Goal: Task Accomplishment & Management: Complete application form

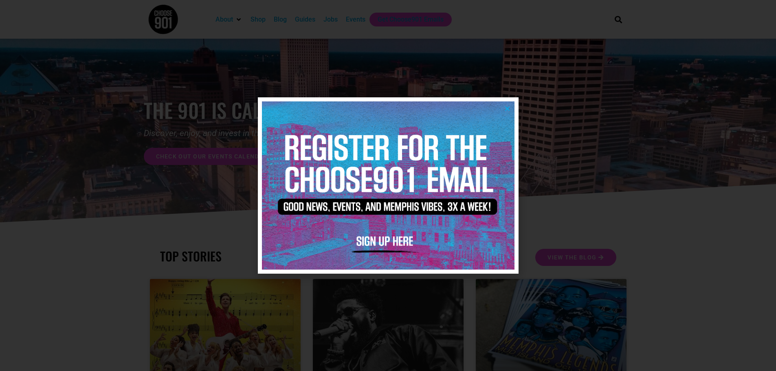
click at [504, 107] on icon "Close" at bounding box center [507, 109] width 6 height 6
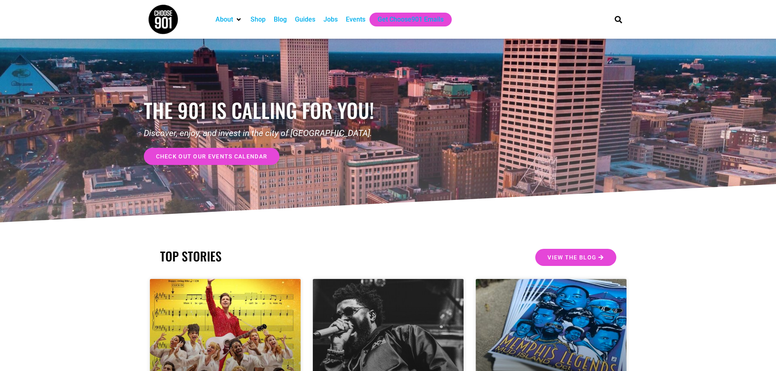
click at [333, 18] on div "Jobs" at bounding box center [331, 20] width 14 height 10
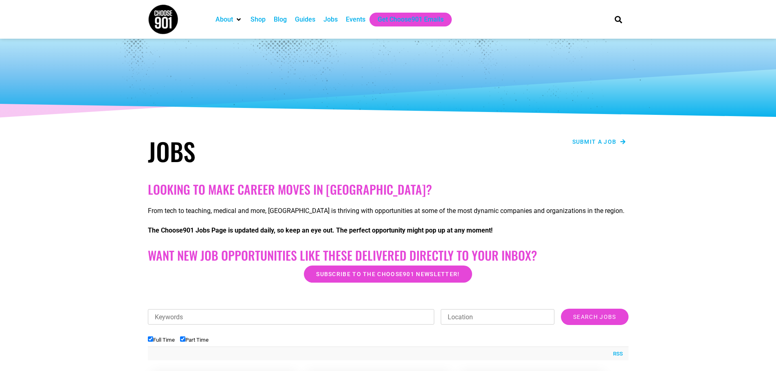
click at [601, 139] on span "Submit a job" at bounding box center [595, 142] width 44 height 6
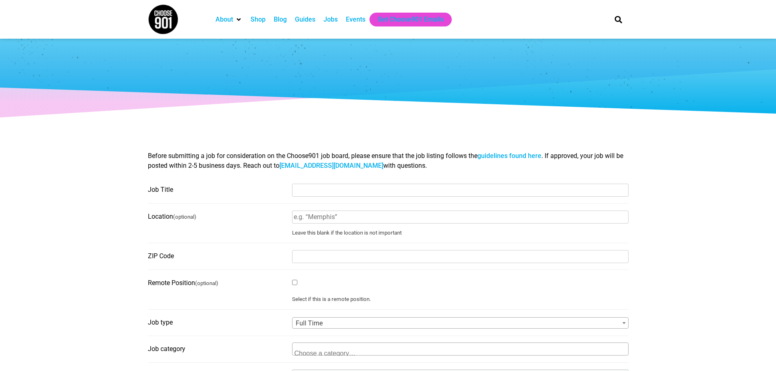
select select
click at [397, 190] on input "Job Title" at bounding box center [460, 190] width 337 height 13
click at [338, 191] on input "Job Title" at bounding box center [460, 190] width 337 height 13
type input "Education Programs Coordinator"
click at [333, 259] on input "ZIP Code" at bounding box center [460, 256] width 337 height 13
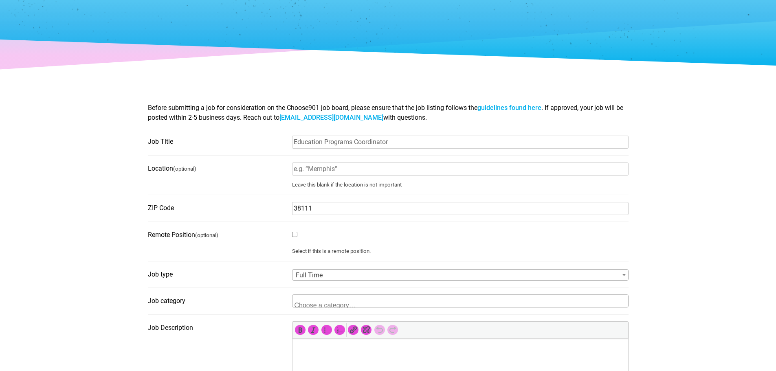
scroll to position [81, 0]
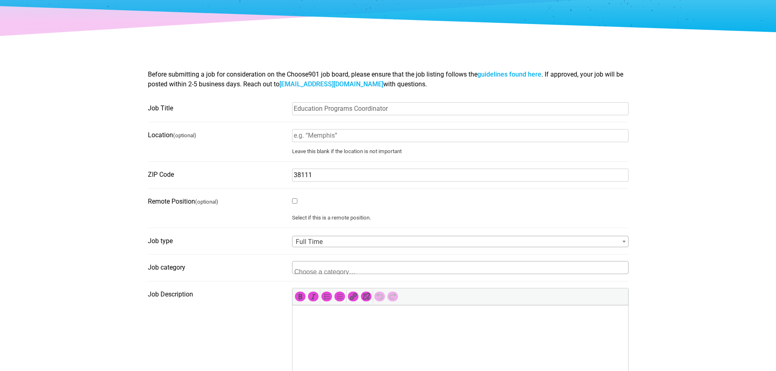
type input "38111"
click at [454, 270] on span at bounding box center [460, 267] width 337 height 13
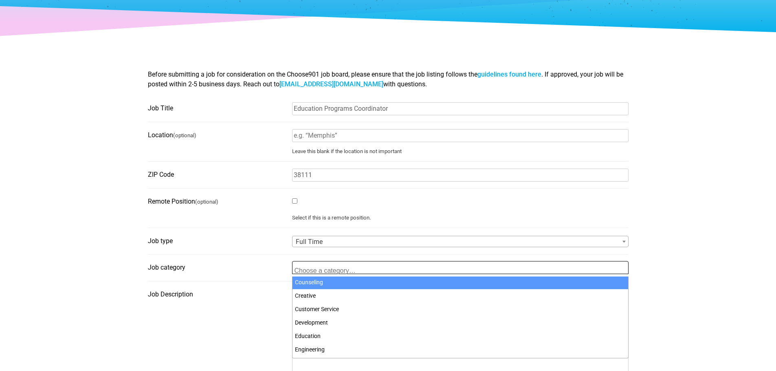
scroll to position [81, 0]
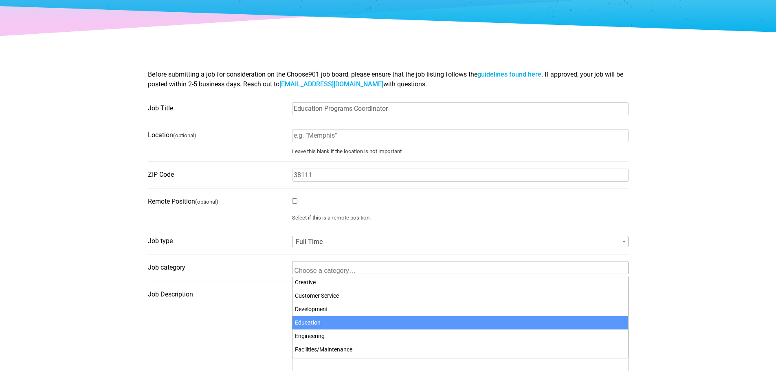
select select "101"
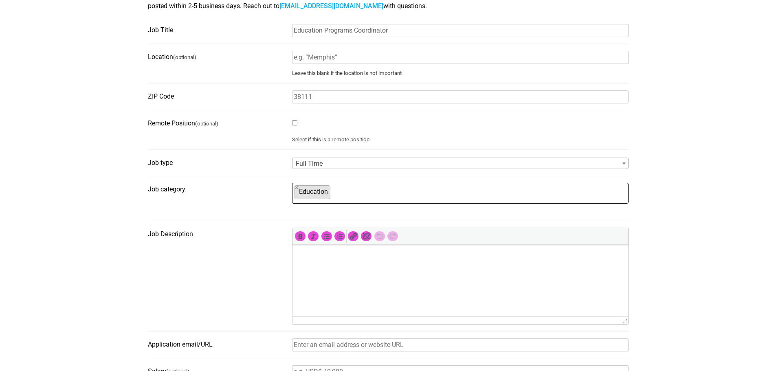
scroll to position [163, 0]
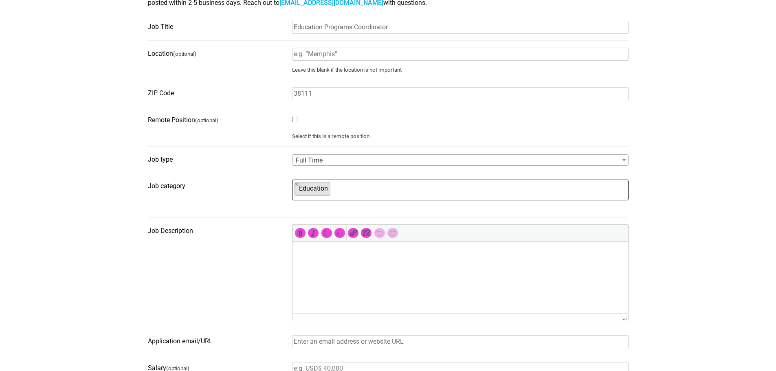
click at [317, 263] on html at bounding box center [460, 253] width 336 height 23
drag, startPoint x: 317, startPoint y: 263, endPoint x: 317, endPoint y: 268, distance: 4.5
drag, startPoint x: 317, startPoint y: 268, endPoint x: 307, endPoint y: 260, distance: 12.6
click at [310, 258] on p at bounding box center [460, 253] width 328 height 10
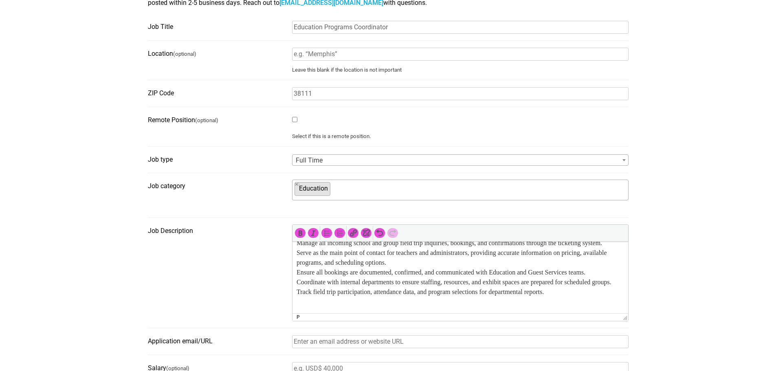
scroll to position [130, 0]
click at [579, 292] on p "Manage all incoming school and group field trip inquiries, bookings, and confir…" at bounding box center [460, 272] width 328 height 68
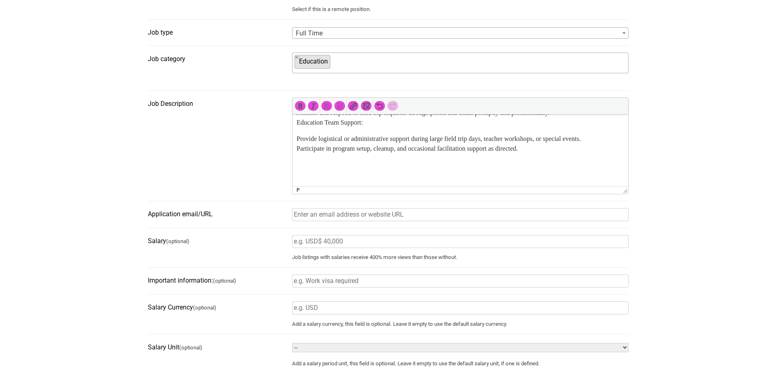
scroll to position [326, 0]
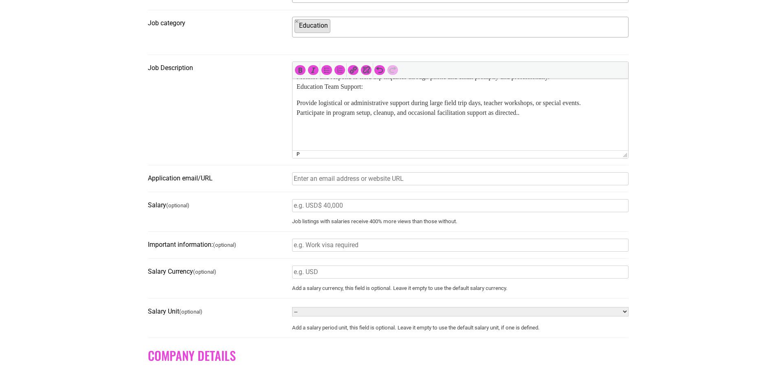
click at [559, 180] on input "Application email/URL" at bounding box center [460, 178] width 337 height 13
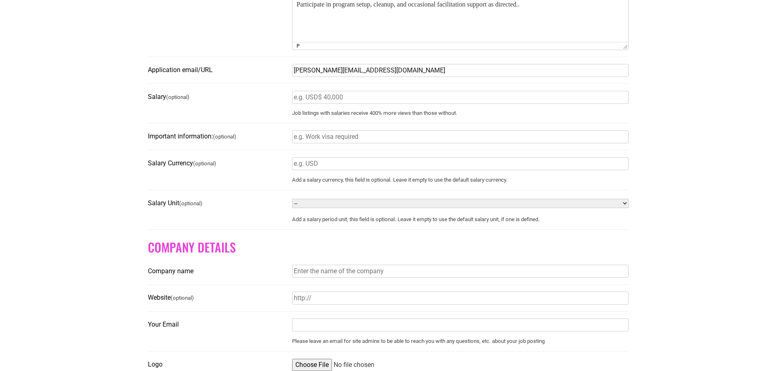
scroll to position [448, 0]
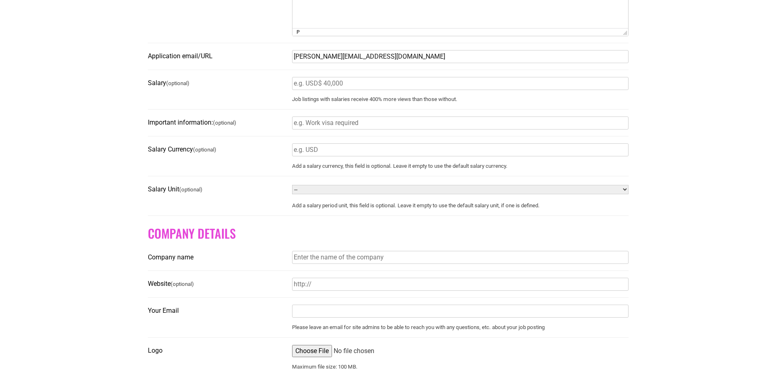
type input "jacqueline.norfork@memphistn.gov"
click at [621, 192] on select "-- Year Month Week Day Hour" at bounding box center [460, 189] width 337 height 9
click at [675, 218] on section "Before submitting a job for consideration on the Choose901 job board, please en…" at bounding box center [388, 53] width 776 height 722
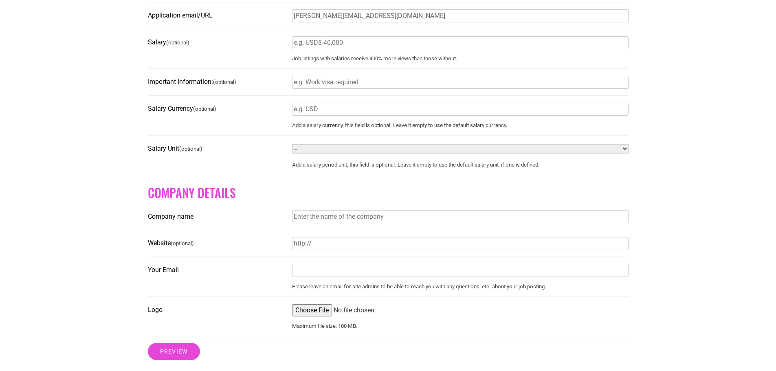
scroll to position [530, 0]
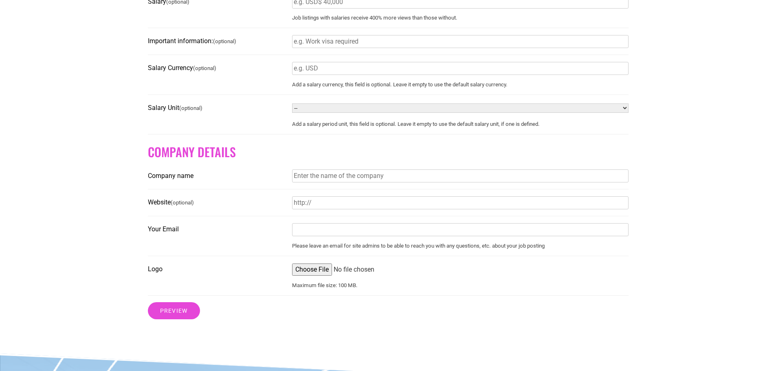
click at [441, 176] on input "Company name" at bounding box center [460, 176] width 337 height 13
type input "Memphis Museum of Science & History"
click at [378, 209] on input "Website (optional)" at bounding box center [460, 202] width 337 height 13
click at [355, 209] on input "Website (optional)" at bounding box center [460, 202] width 337 height 13
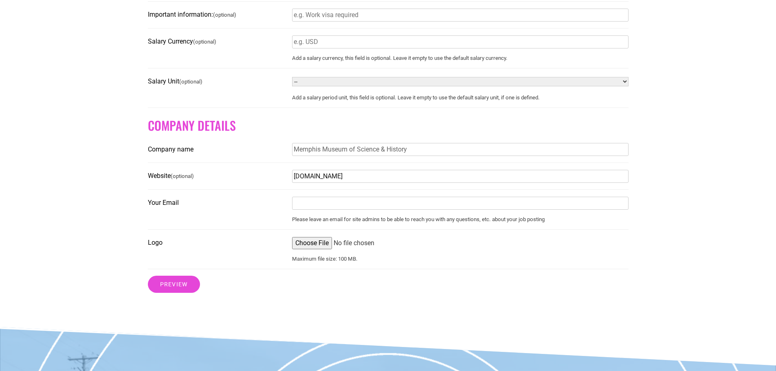
scroll to position [570, 0]
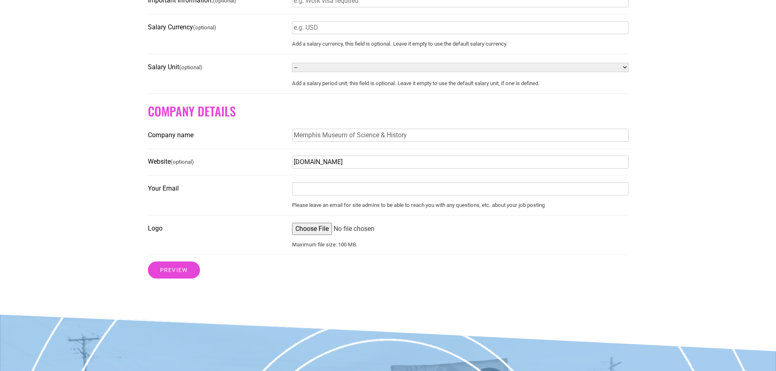
type input "www.moshmemphis.com"
click at [358, 196] on input "Your Email" at bounding box center [460, 189] width 337 height 13
type input "jacqueline.norfork@memphistn.gov"
click at [313, 234] on input "Logo" at bounding box center [460, 229] width 337 height 12
click at [304, 232] on input "Logo" at bounding box center [460, 229] width 337 height 12
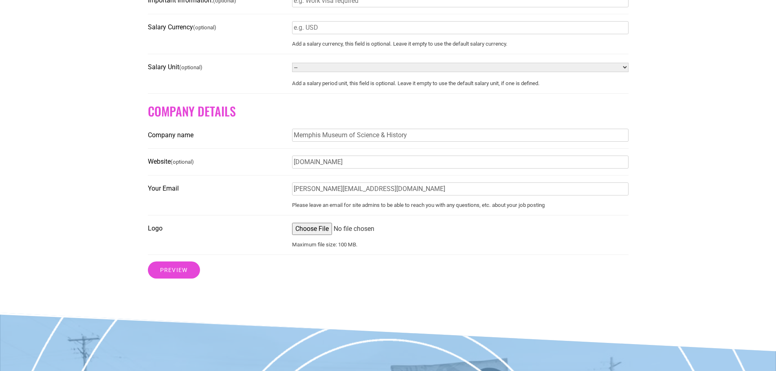
type input "C:\fakepath\logo.png"
click at [178, 274] on input "Preview" at bounding box center [174, 270] width 52 height 17
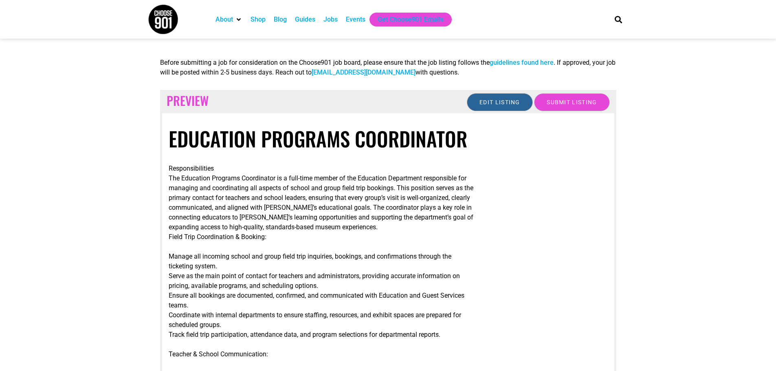
click at [507, 109] on input "Edit listing" at bounding box center [500, 102] width 66 height 18
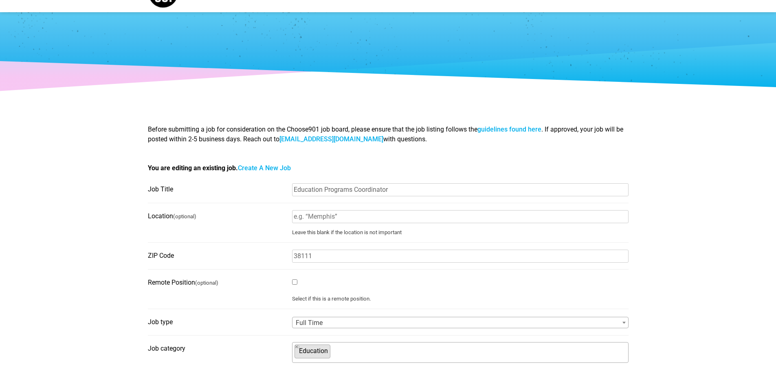
scroll to position [41, 0]
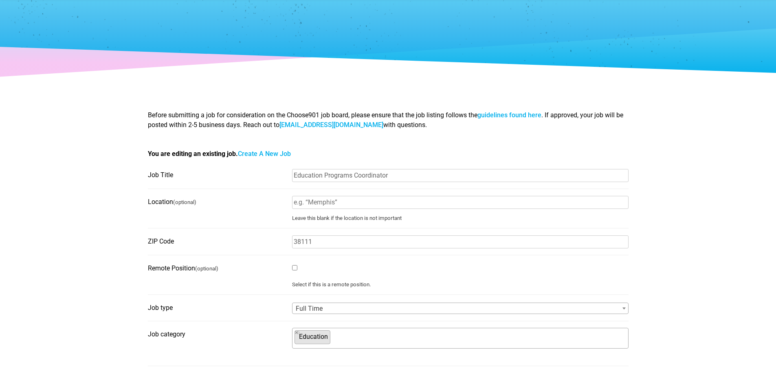
click at [387, 205] on input "Location (optional)" at bounding box center [460, 202] width 337 height 13
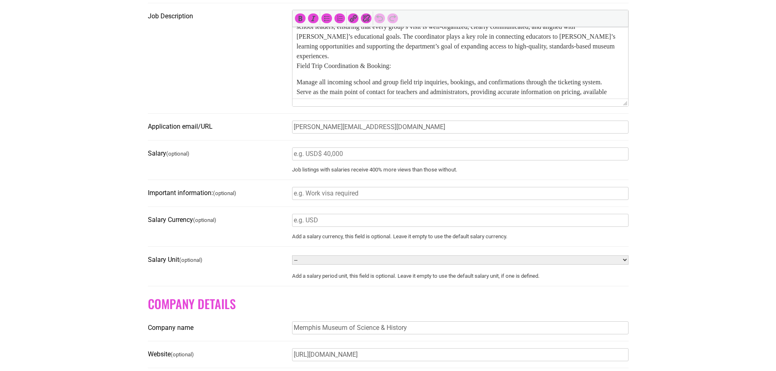
scroll to position [407, 0]
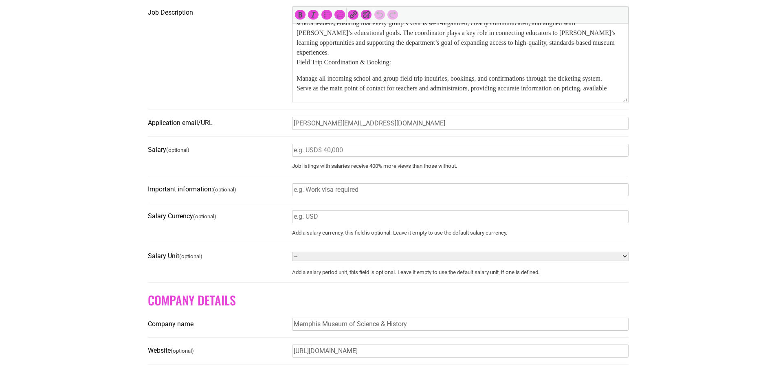
type input "Memphis"
click at [358, 155] on input "Salary (optional)" at bounding box center [460, 150] width 337 height 13
type input "38,500"
click at [658, 236] on section "Before submitting a job for consideration on the Choose901 job board, please en…" at bounding box center [388, 123] width 776 height 781
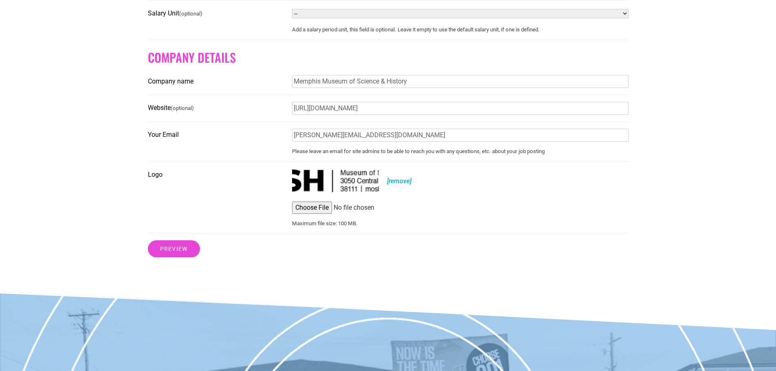
scroll to position [652, 0]
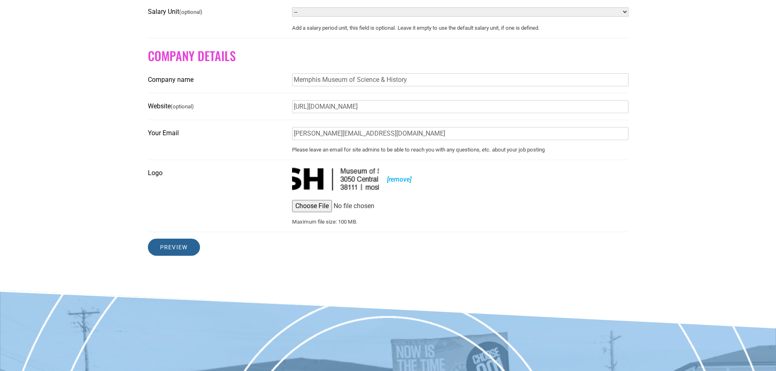
click at [187, 256] on input "Preview" at bounding box center [174, 247] width 52 height 17
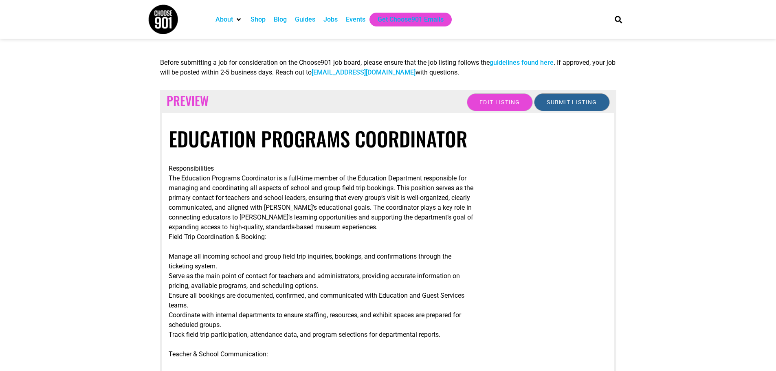
click at [559, 104] on input "Submit Listing" at bounding box center [571, 102] width 75 height 18
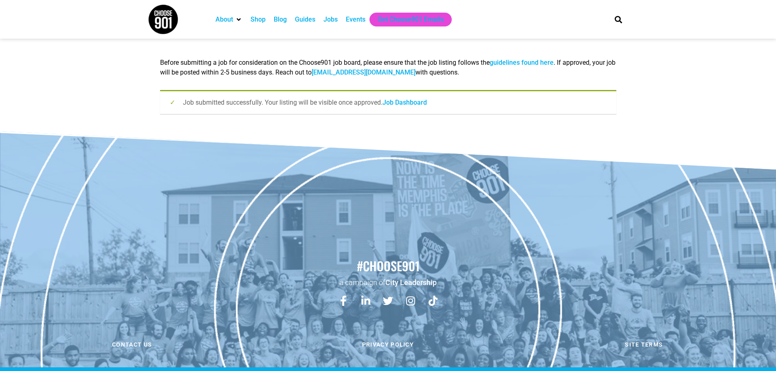
click at [326, 23] on div "Jobs" at bounding box center [331, 20] width 14 height 10
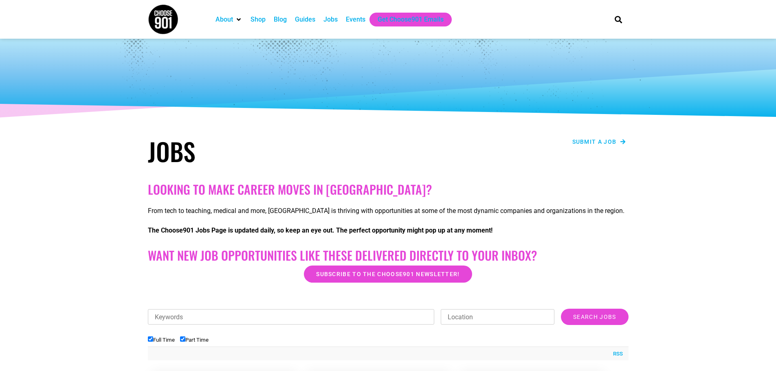
click at [595, 143] on span "Submit a job" at bounding box center [595, 142] width 44 height 6
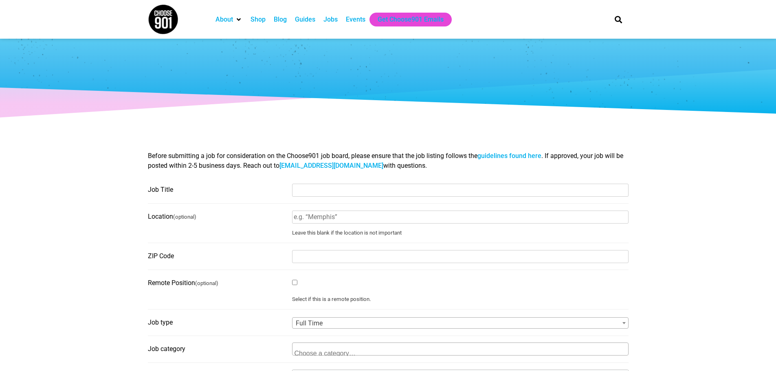
select select
click at [337, 190] on input "Job Title" at bounding box center [460, 190] width 337 height 13
type input "Instructor"
click at [379, 217] on input "Location (optional)" at bounding box center [460, 217] width 337 height 13
type input "Memphis"
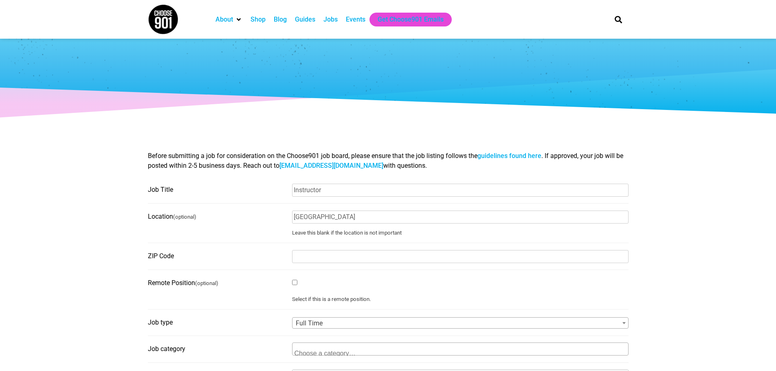
click at [349, 255] on input "ZIP Code" at bounding box center [460, 256] width 337 height 13
type input "38111"
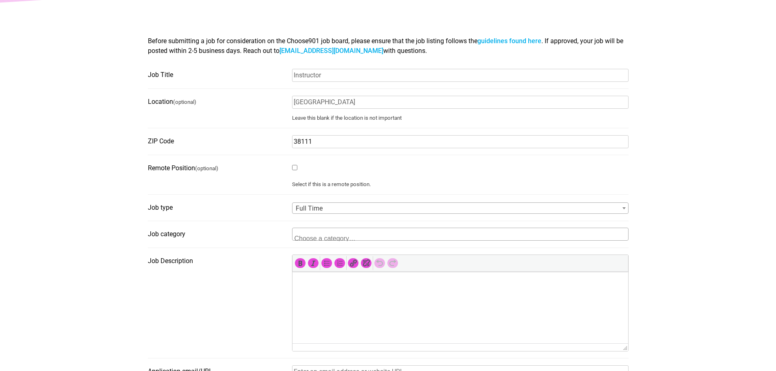
scroll to position [122, 0]
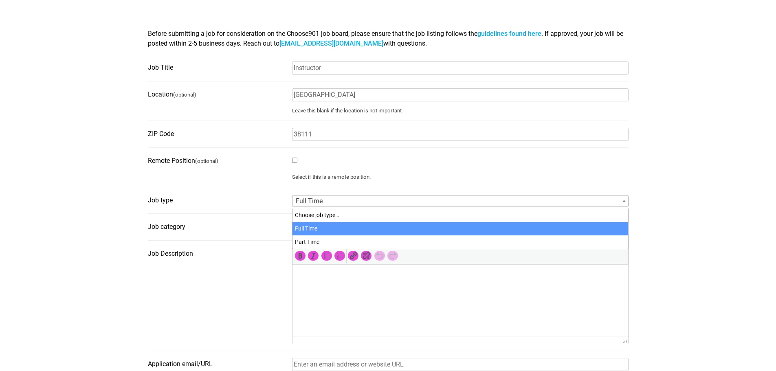
click at [625, 205] on span at bounding box center [624, 201] width 8 height 11
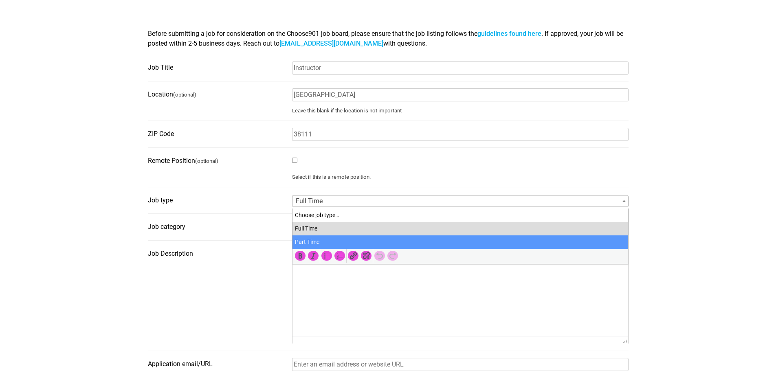
select select "81"
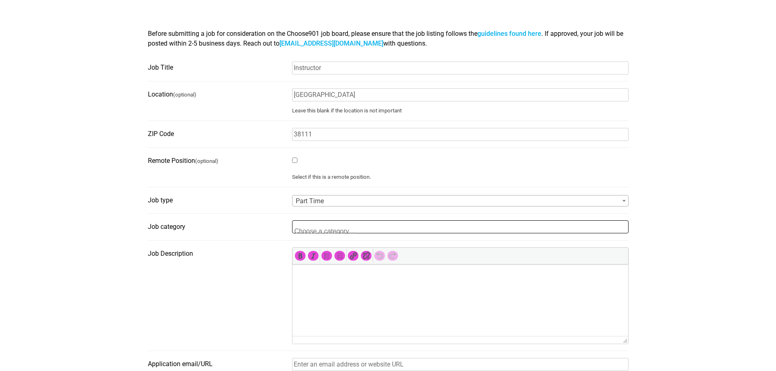
scroll to position [1, 0]
click at [407, 230] on span at bounding box center [460, 226] width 337 height 13
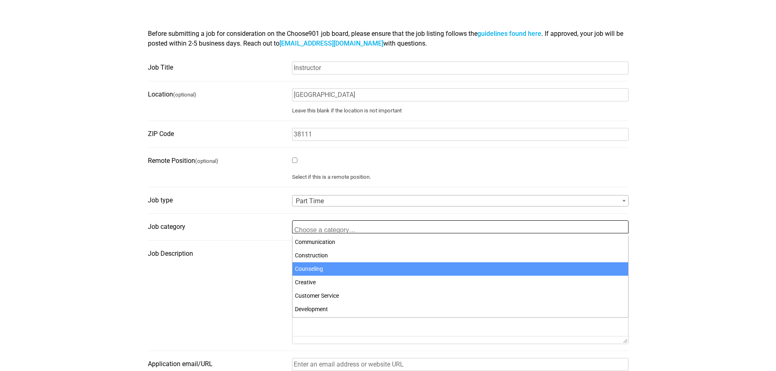
scroll to position [81, 0]
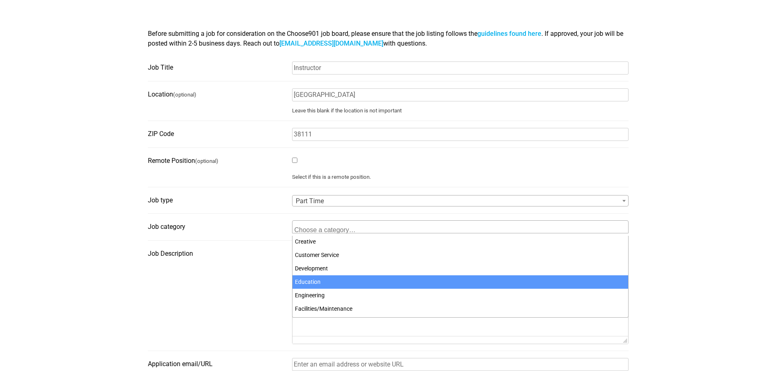
select select "101"
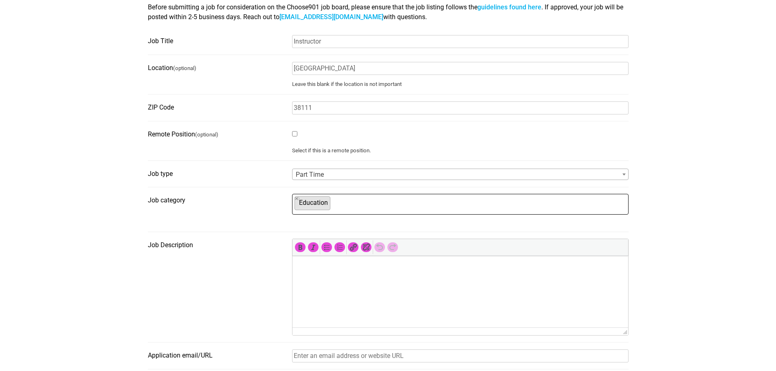
scroll to position [163, 0]
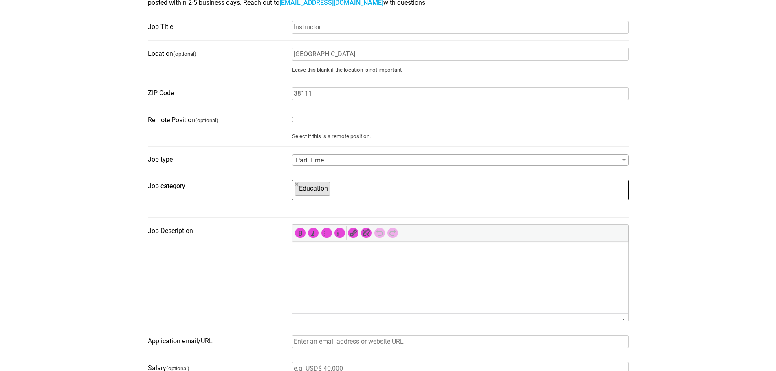
click at [330, 261] on html at bounding box center [460, 253] width 336 height 23
click at [297, 260] on html at bounding box center [460, 253] width 336 height 23
drag, startPoint x: 5, startPoint y: 18, endPoint x: 308, endPoint y: 294, distance: 409.9
click at [308, 294] on textarea "Job Description" at bounding box center [461, 295] width 336 height 8
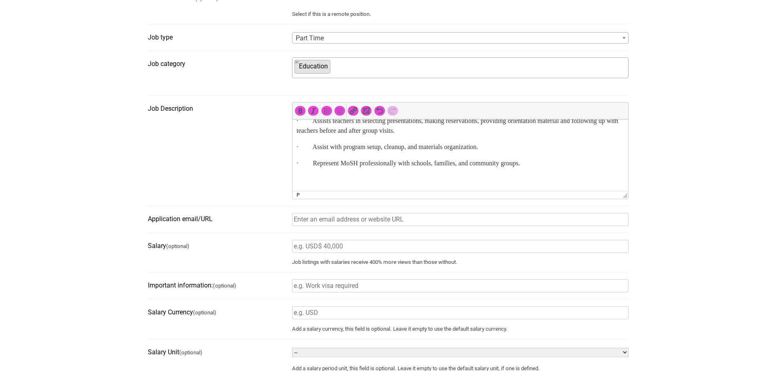
scroll to position [326, 0]
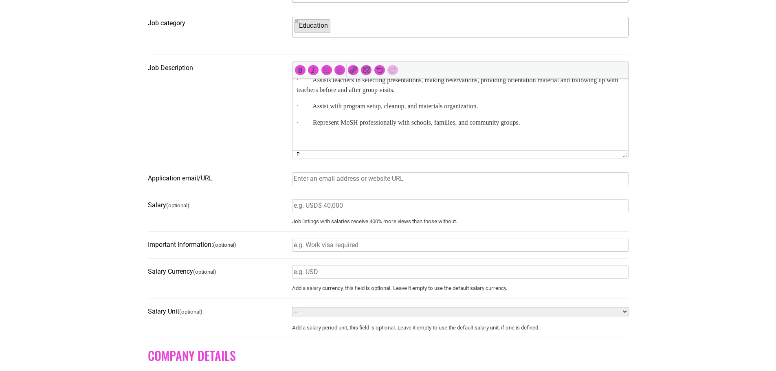
click at [420, 183] on input "Application email/URL" at bounding box center [460, 178] width 337 height 13
type input "jacqueline.norfork@memphistn.gov"
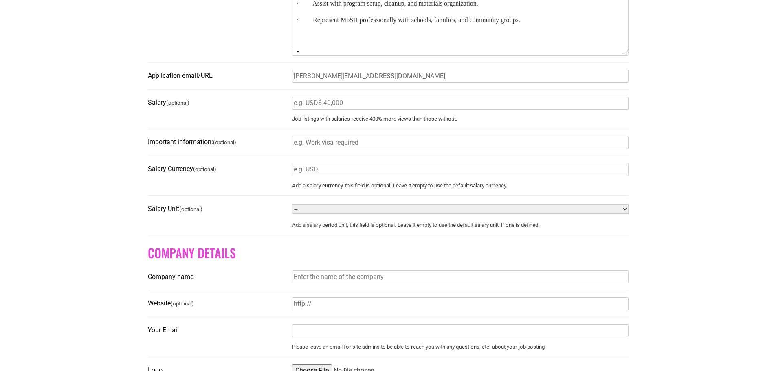
scroll to position [489, 0]
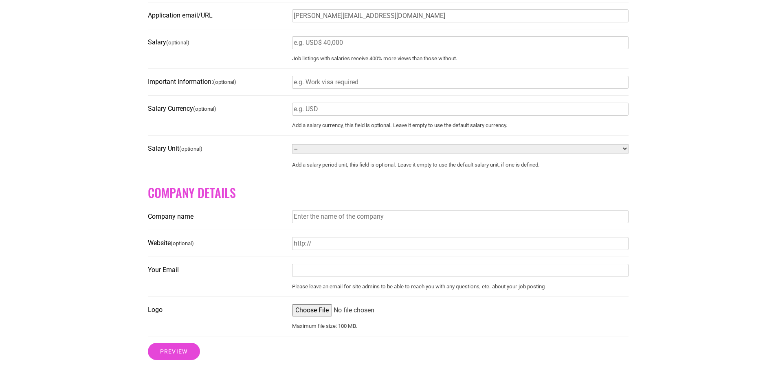
click at [406, 222] on input "Company name" at bounding box center [460, 216] width 337 height 13
type input "Memphis Museum of Science & History"
click at [392, 248] on input "Website (optional)" at bounding box center [460, 243] width 337 height 13
type input "www.moshmemphis.com"
click at [381, 275] on input "Your Email" at bounding box center [460, 270] width 337 height 13
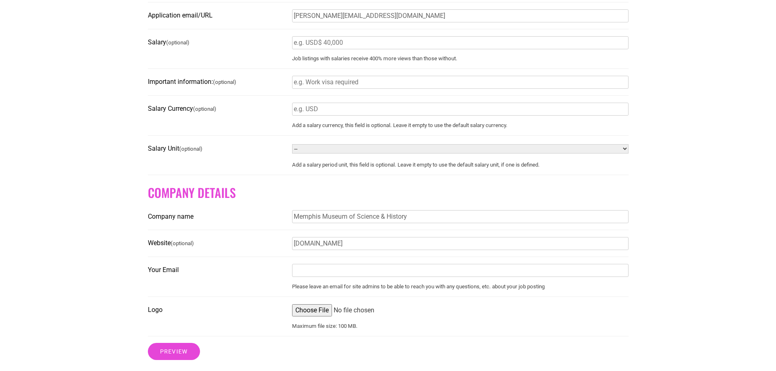
type input "jacqueline.norfork@memphistn.gov"
click at [302, 317] on input "Logo" at bounding box center [460, 310] width 337 height 12
type input "C:\fakepath\logo.png"
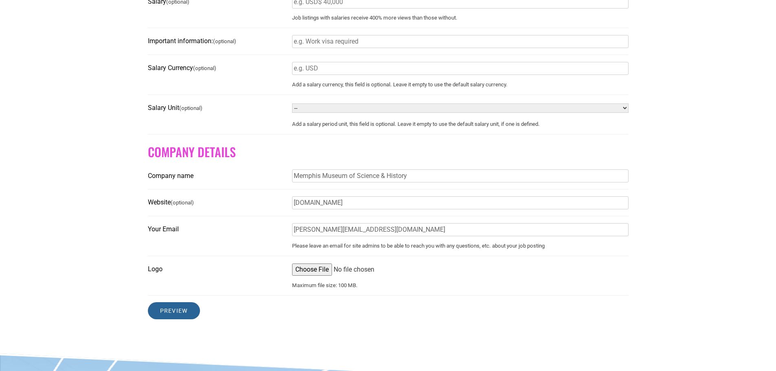
click at [175, 319] on input "Preview" at bounding box center [174, 310] width 52 height 17
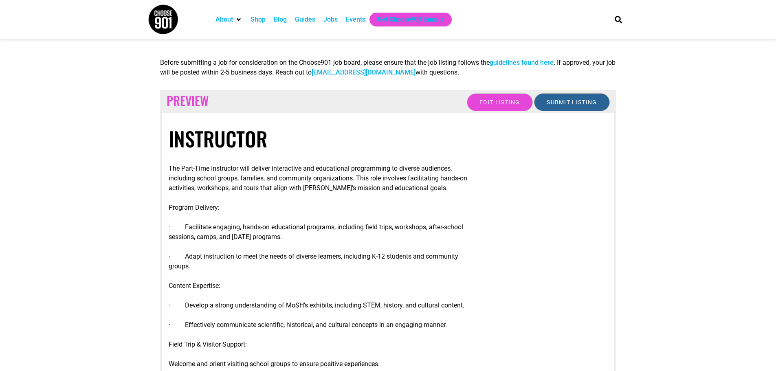
click at [594, 105] on input "Submit Listing" at bounding box center [571, 102] width 75 height 18
